Goal: Communication & Community: Answer question/provide support

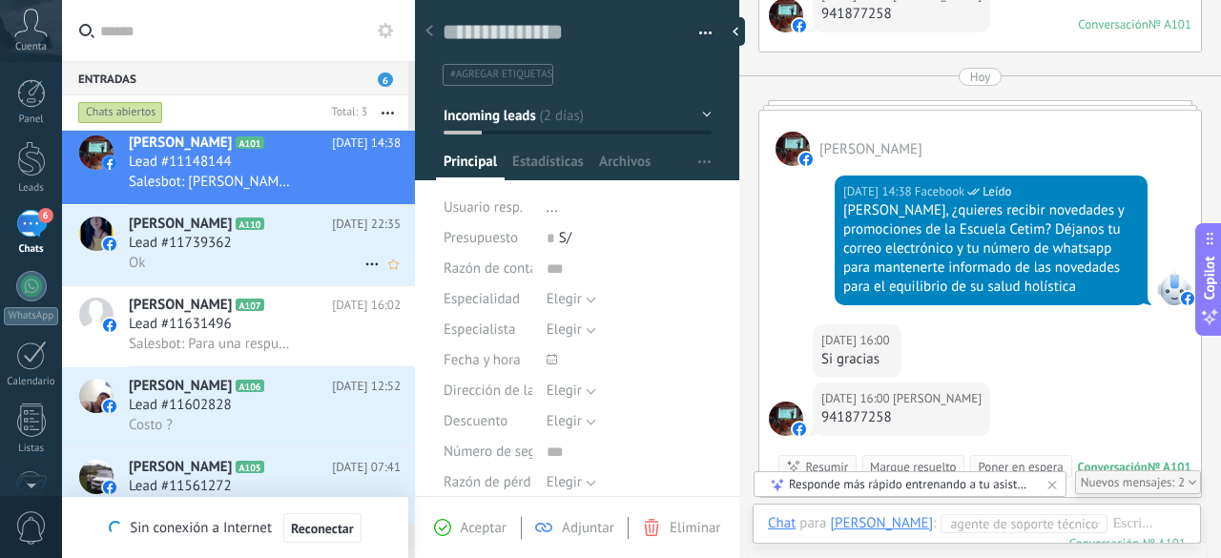
click at [212, 251] on span "Lead #11739362" at bounding box center [180, 243] width 103 height 19
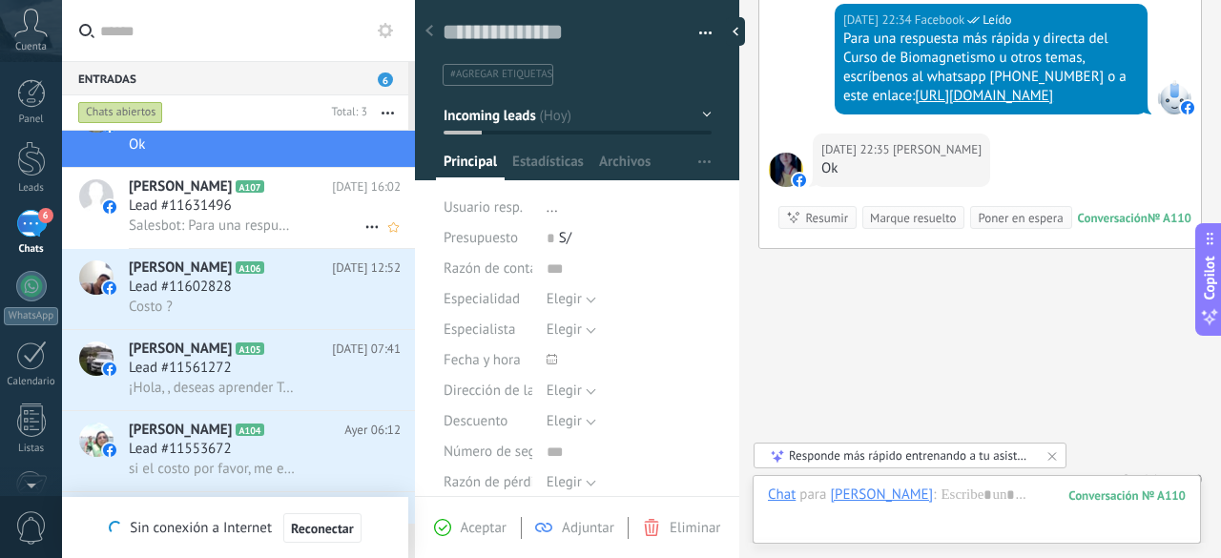
scroll to position [297, 0]
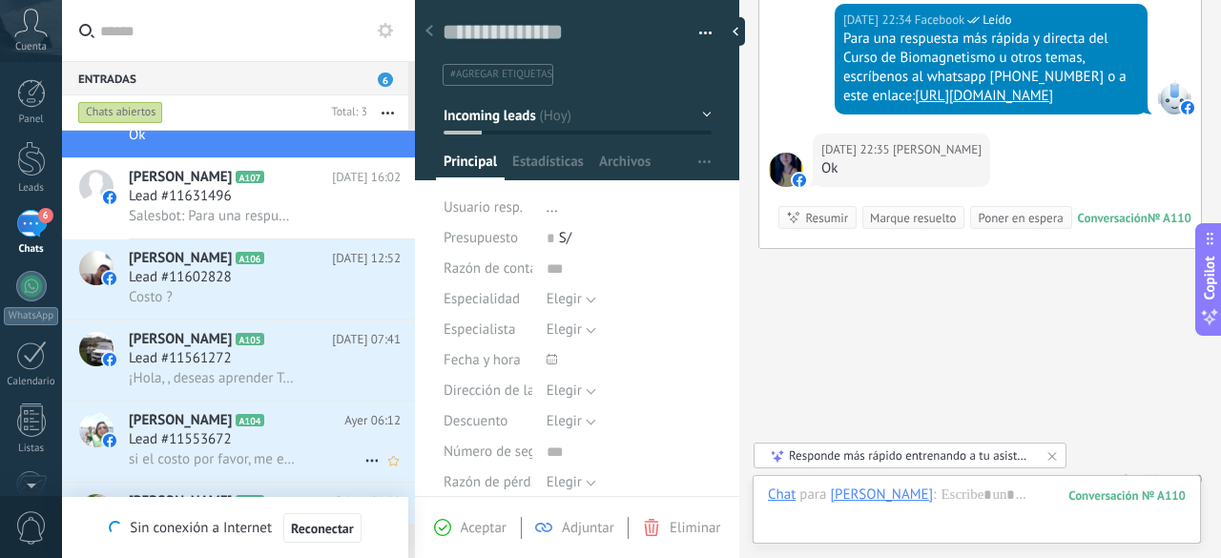
click at [273, 447] on div "Lead #11553672" at bounding box center [265, 439] width 272 height 19
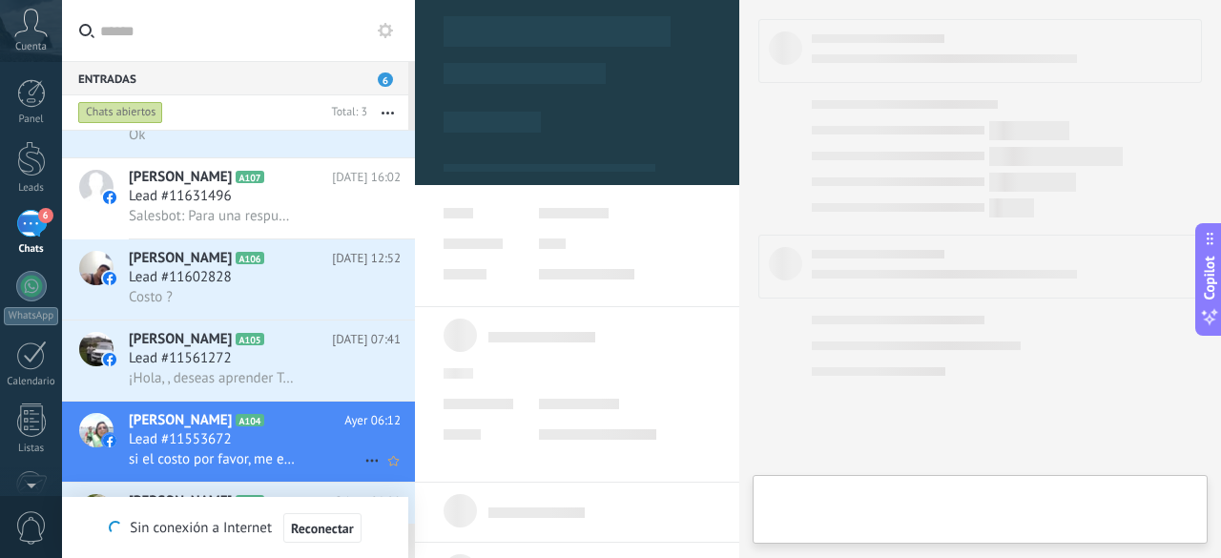
type textarea "**********"
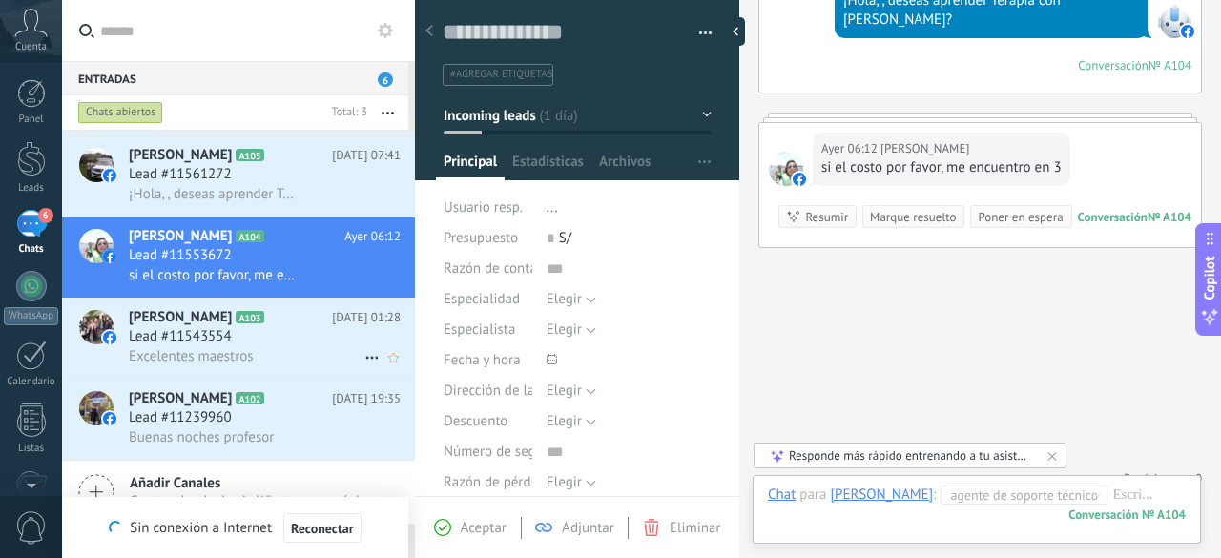
scroll to position [488, 0]
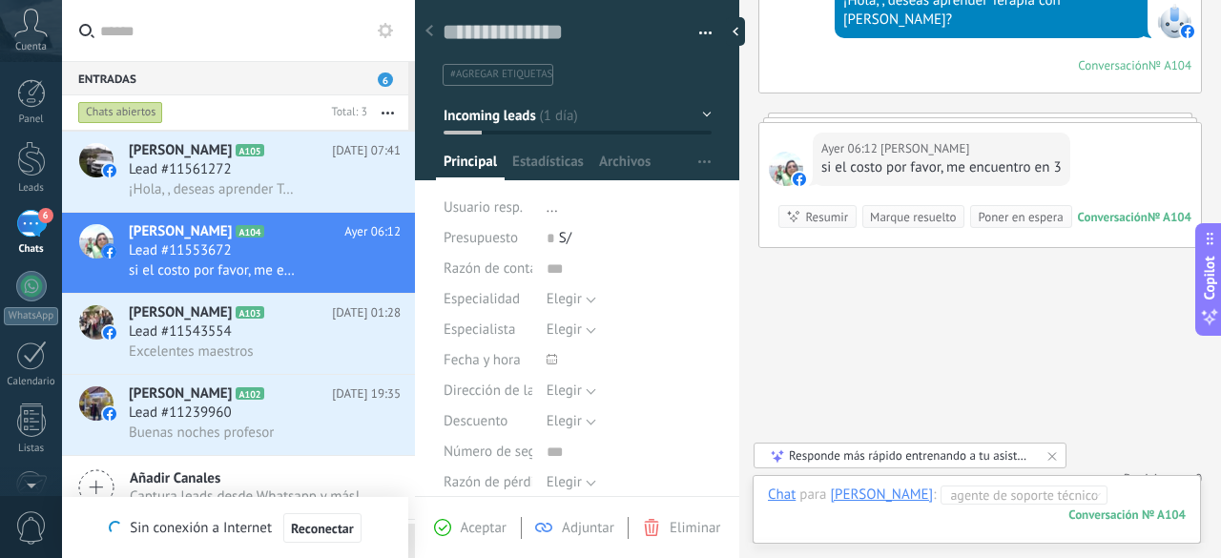
click at [1097, 493] on div at bounding box center [977, 514] width 418 height 57
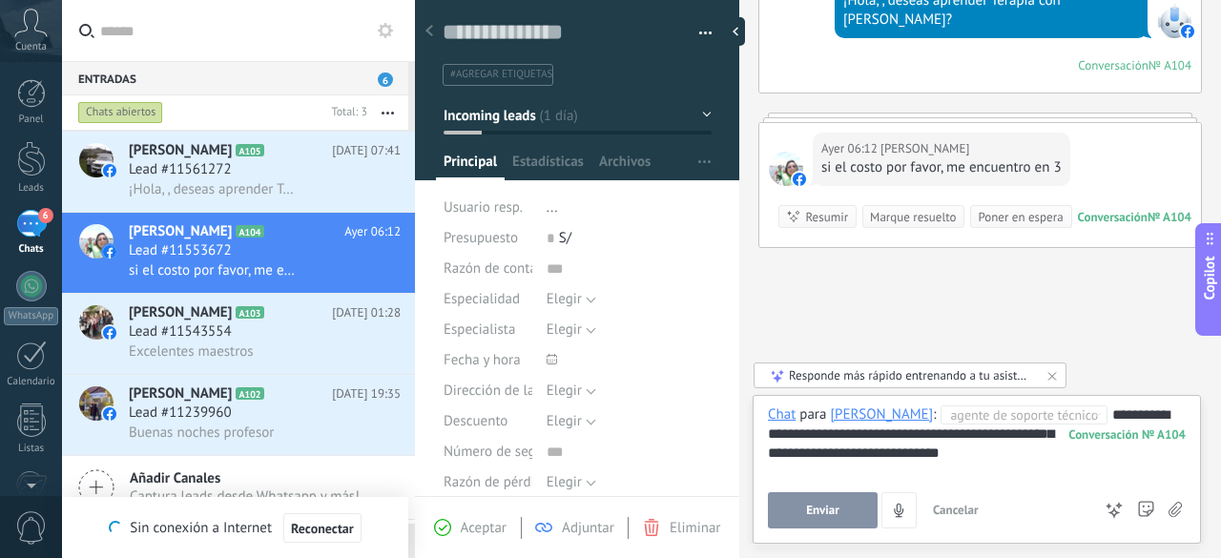
click at [814, 500] on button "Enviar" at bounding box center [823, 510] width 110 height 36
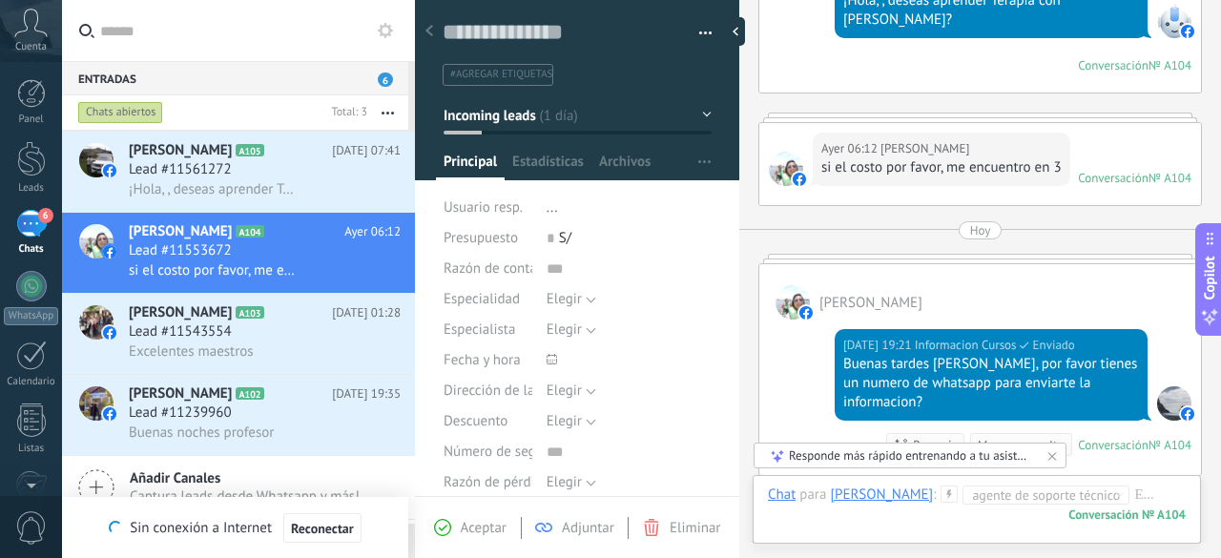
scroll to position [255, 0]
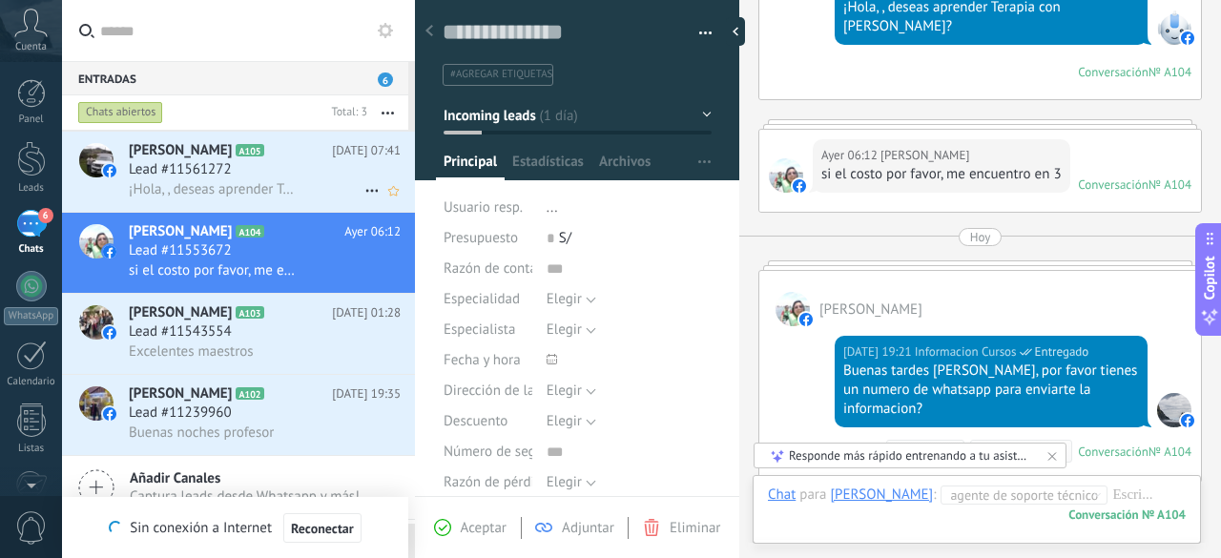
click at [223, 177] on span "Lead #11561272" at bounding box center [180, 169] width 103 height 19
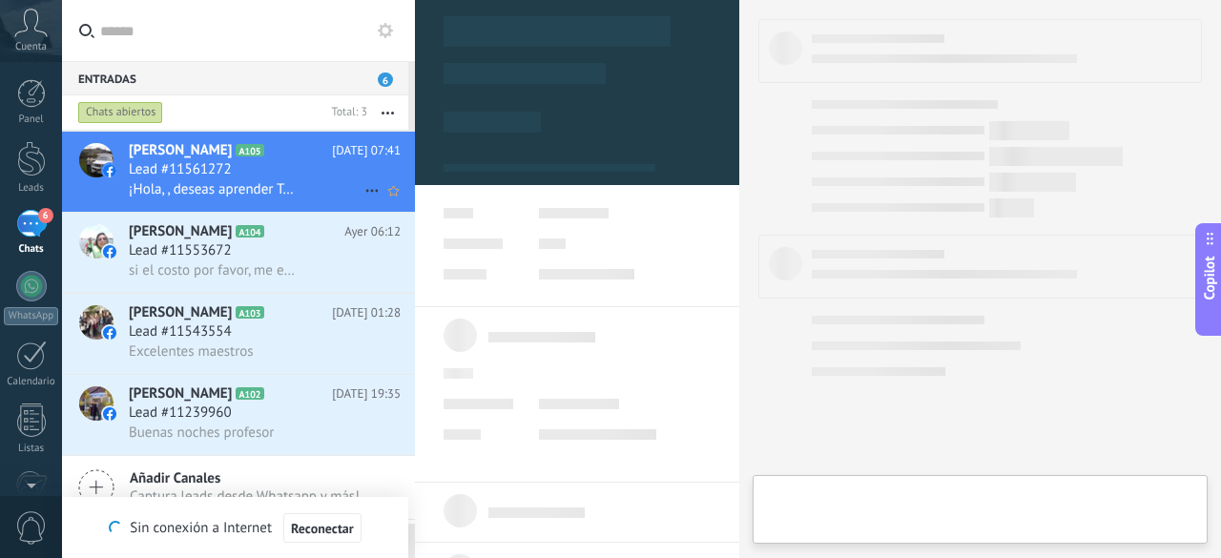
type textarea "**********"
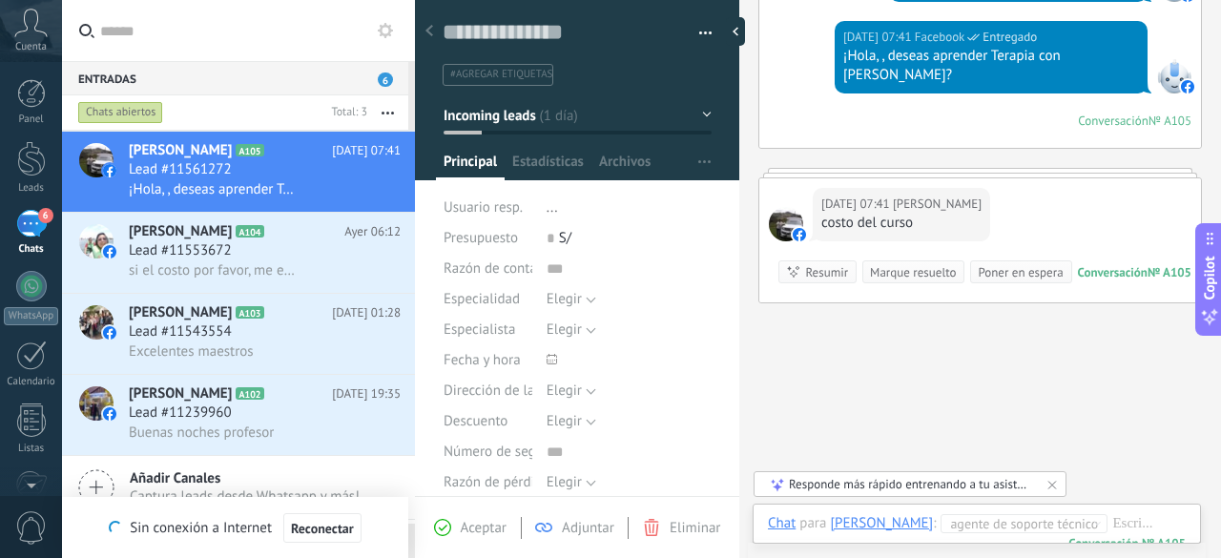
scroll to position [208, 0]
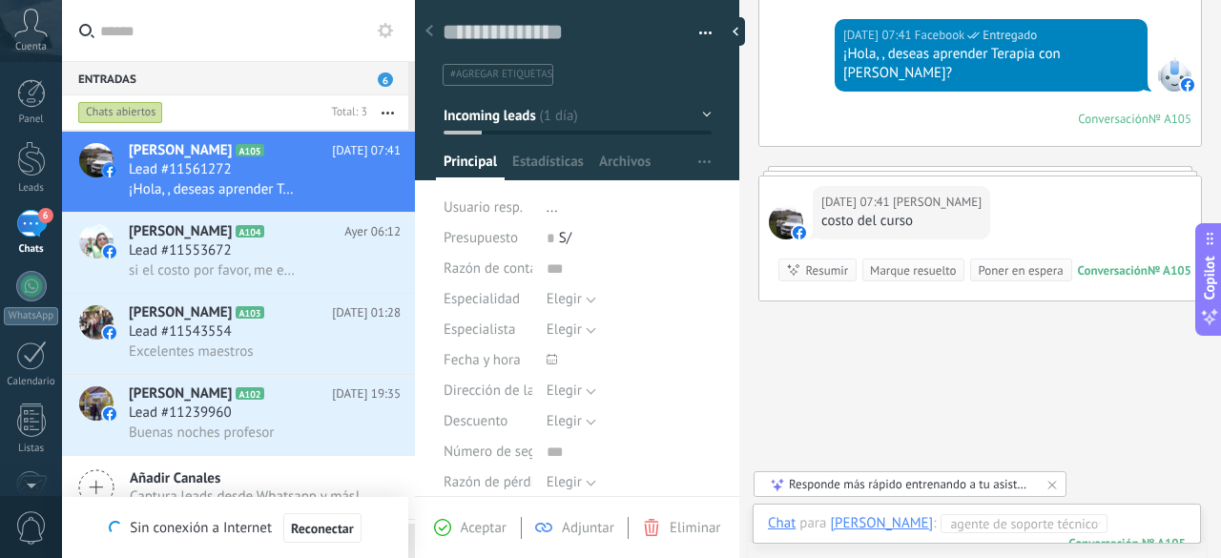
click at [1140, 520] on div at bounding box center [991, 542] width 447 height 57
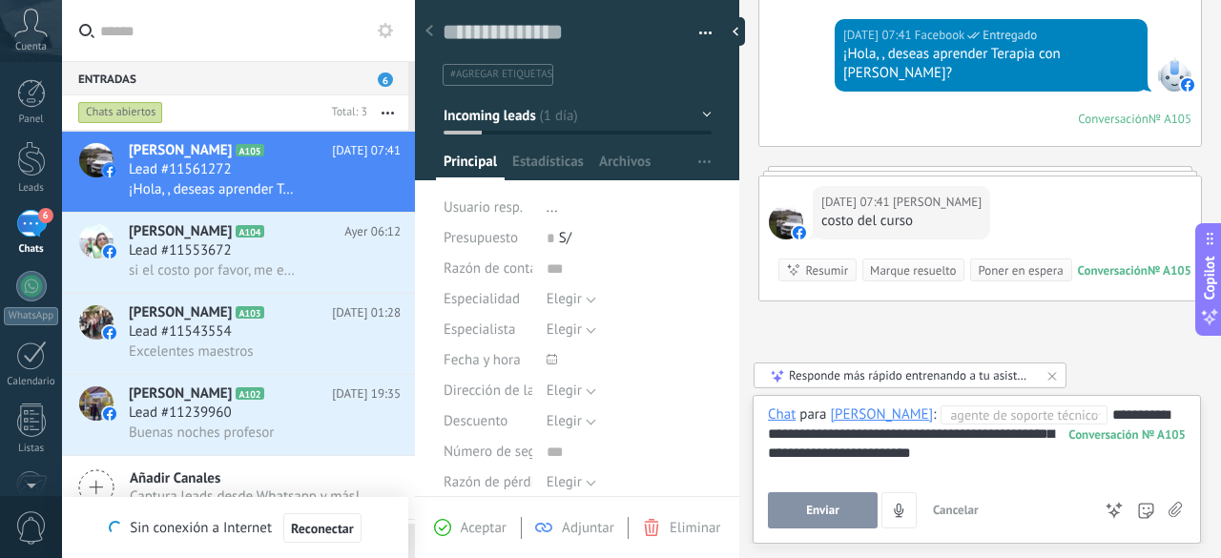
click at [833, 503] on button "Enviar" at bounding box center [823, 510] width 110 height 36
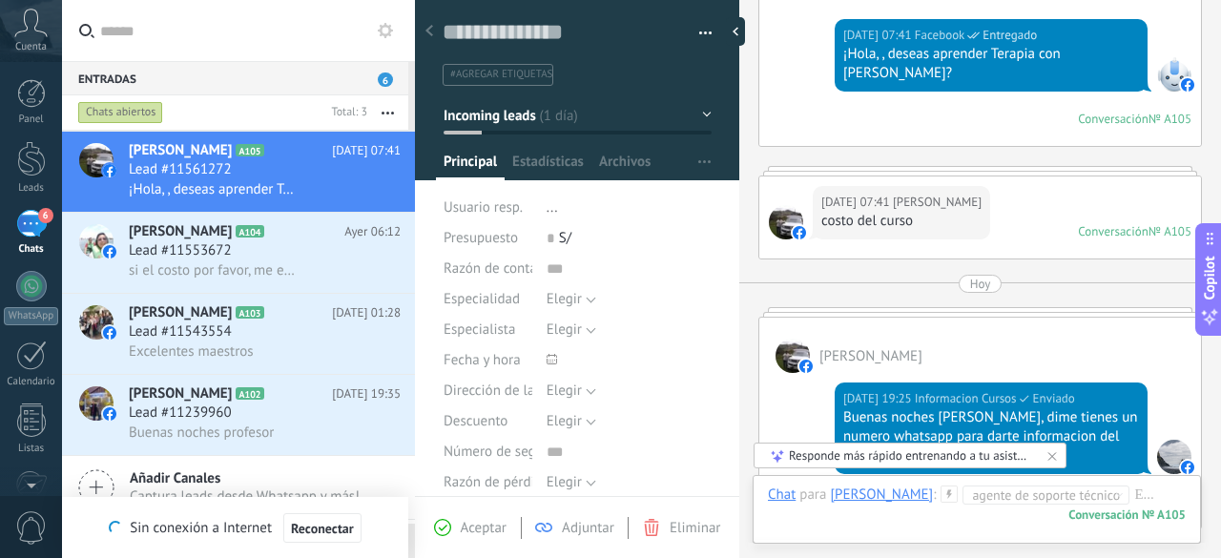
scroll to position [219, 0]
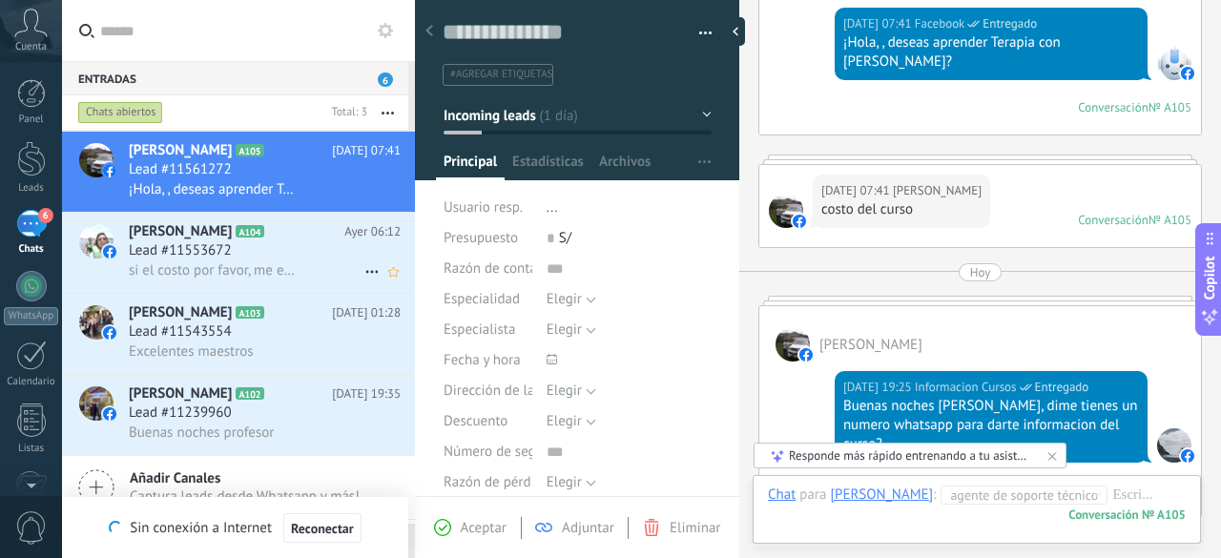
click at [248, 268] on span "si el costo por favor, me encuentro en 3" at bounding box center [212, 270] width 167 height 18
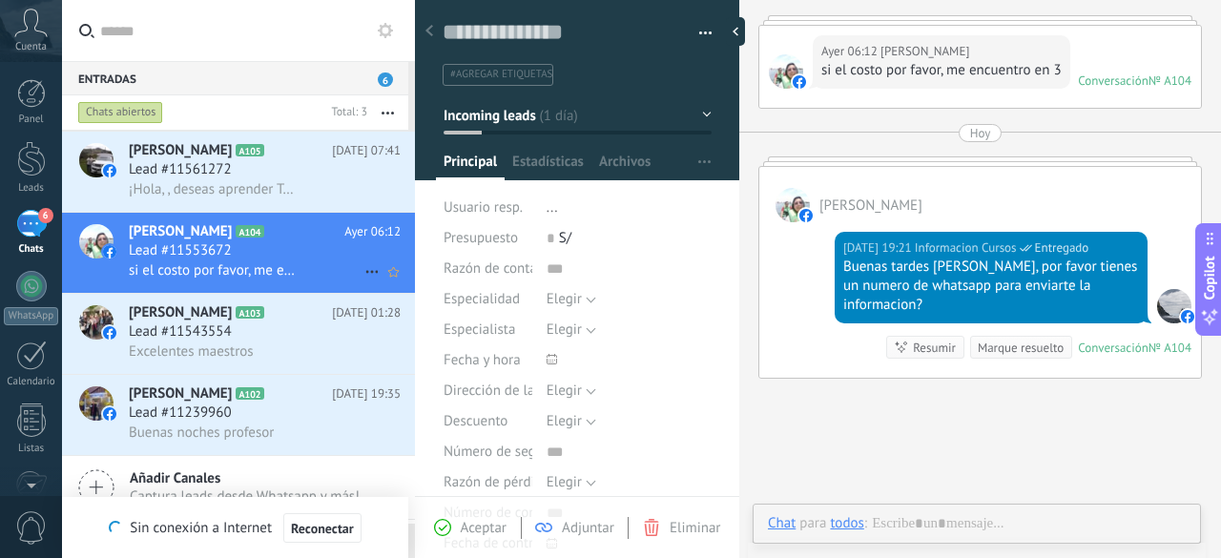
scroll to position [29, 0]
click at [221, 188] on span "¡Hola, , deseas aprender Terapia con [PERSON_NAME]?" at bounding box center [212, 189] width 167 height 18
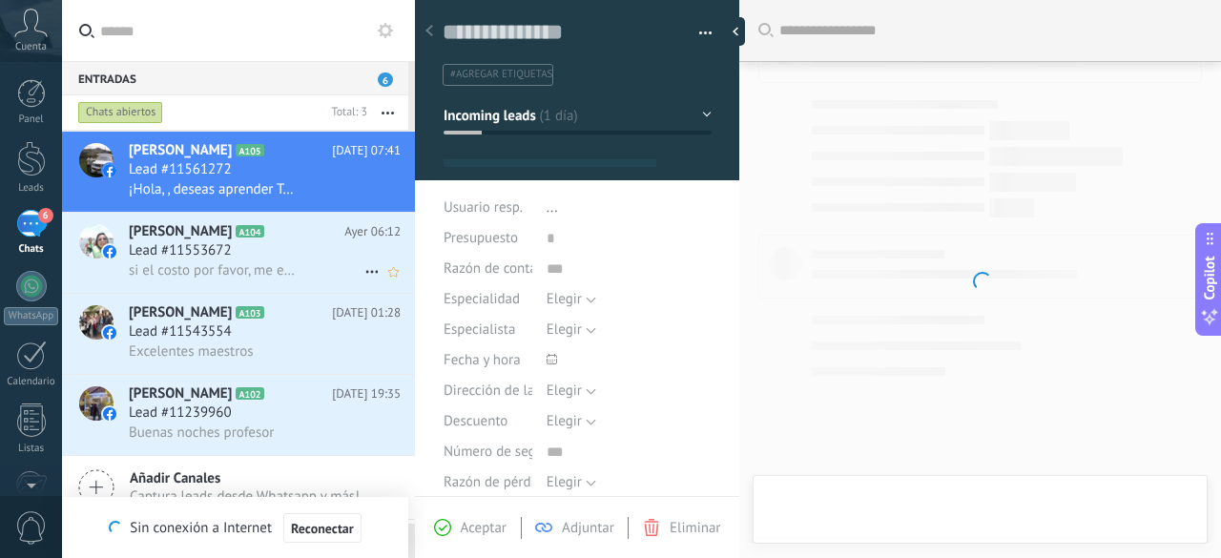
type textarea "**********"
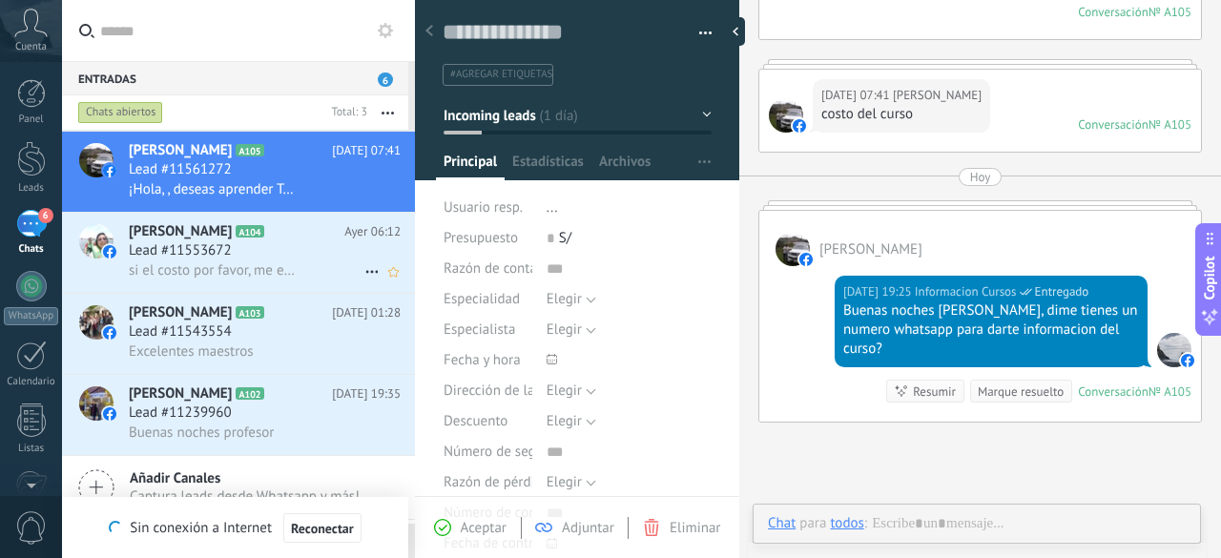
scroll to position [29, 0]
